Goal: Task Accomplishment & Management: Use online tool/utility

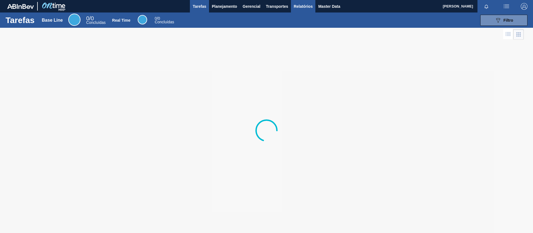
click at [301, 10] on button "Relatórios" at bounding box center [303, 6] width 24 height 12
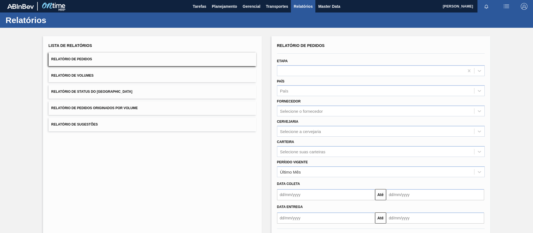
click at [128, 111] on button "Relatório de Pedidos Originados por Volume" at bounding box center [153, 108] width 208 height 14
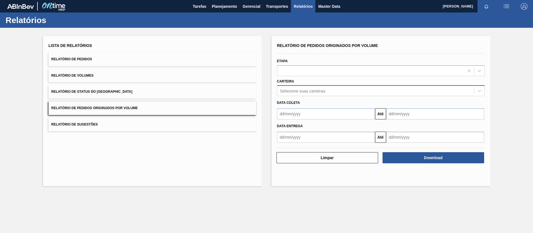
click at [288, 87] on div "Selecione suas carteiras" at bounding box center [375, 91] width 197 height 8
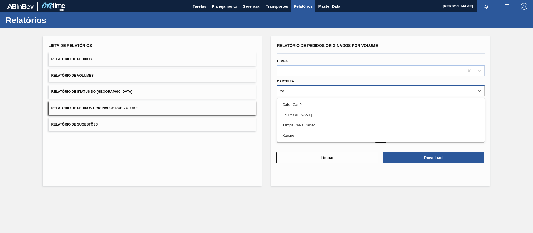
type input "xaro"
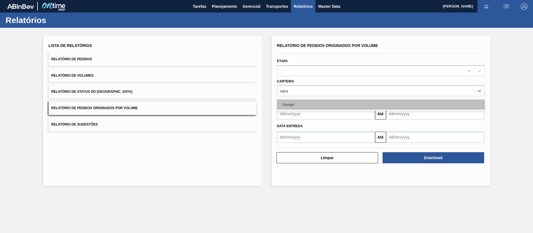
click at [285, 106] on div "Xarope" at bounding box center [381, 104] width 208 height 10
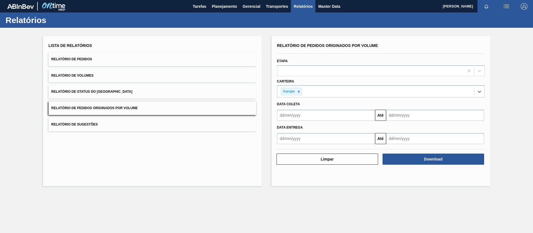
click at [299, 116] on input "text" at bounding box center [326, 115] width 98 height 11
click at [310, 147] on div "1" at bounding box center [310, 146] width 7 height 7
type input "[DATE]"
click at [396, 117] on input "text" at bounding box center [435, 115] width 98 height 11
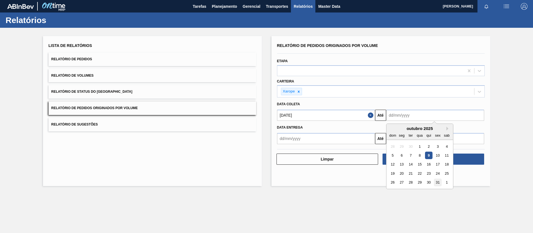
click at [440, 183] on div "31" at bounding box center [437, 182] width 7 height 7
type input "[DATE]"
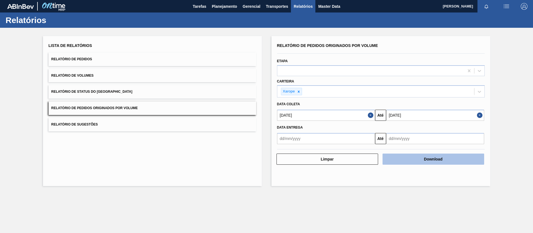
click at [418, 164] on button "Download" at bounding box center [434, 159] width 102 height 11
click at [426, 163] on button "Download" at bounding box center [434, 159] width 102 height 11
